Goal: Task Accomplishment & Management: Manage account settings

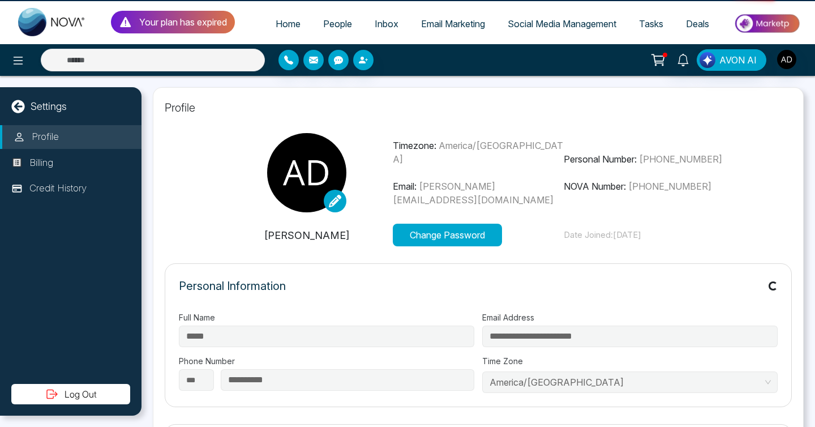
select select "***"
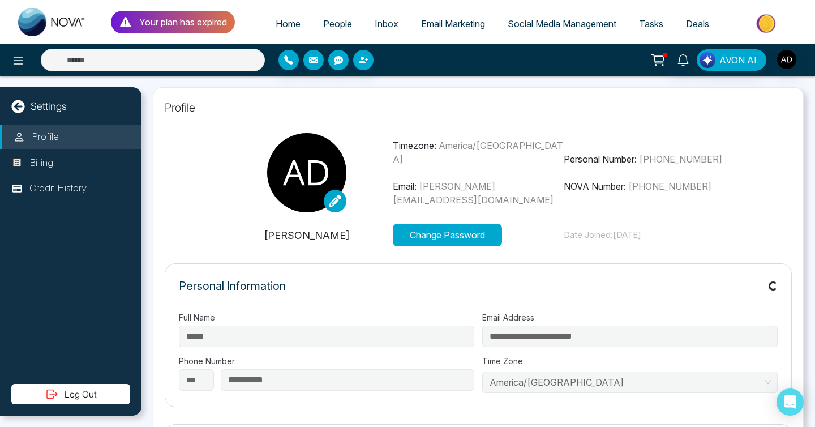
type input "**********"
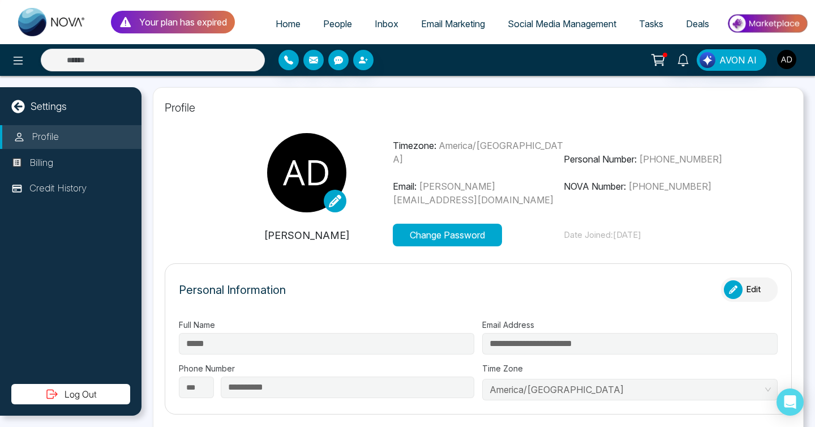
click at [790, 62] on img "button" at bounding box center [786, 59] width 19 height 19
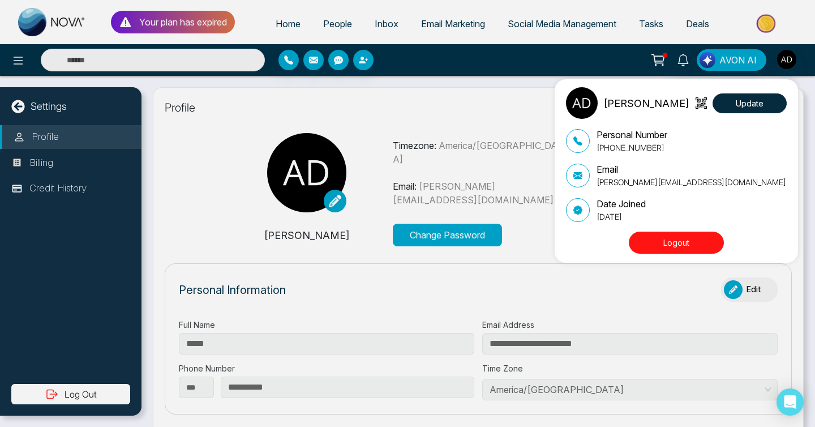
click at [684, 236] on button "Logout" at bounding box center [676, 243] width 95 height 22
